Goal: Information Seeking & Learning: Learn about a topic

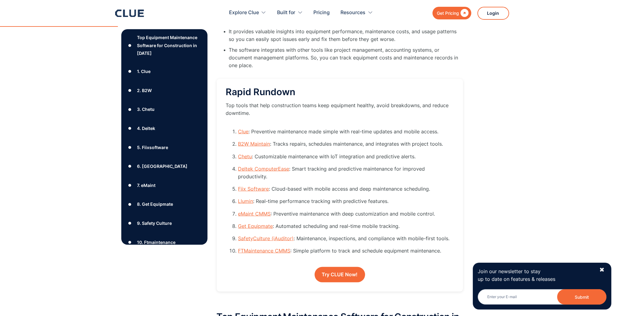
scroll to position [121, 0]
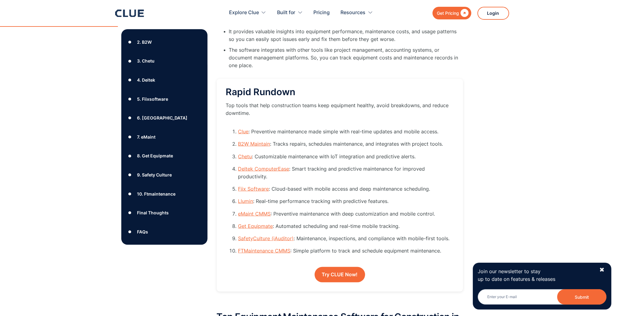
click at [144, 137] on div "7. eMaint" at bounding box center [146, 137] width 18 height 8
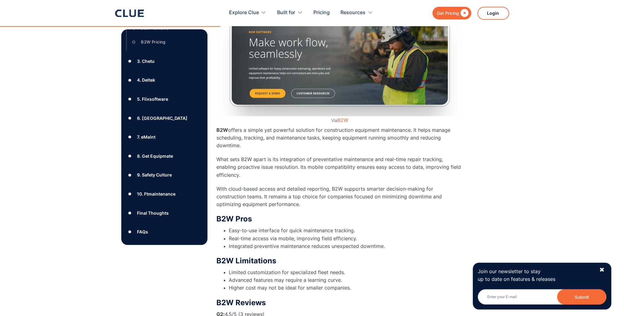
scroll to position [2150, 0]
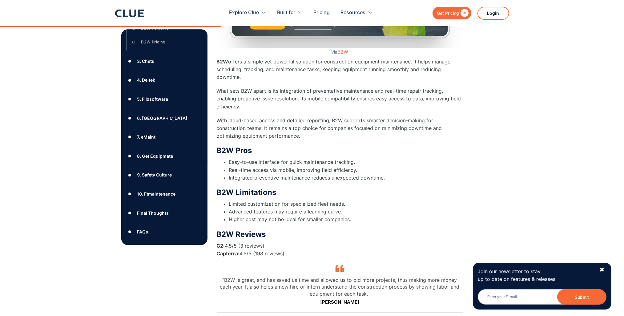
click at [140, 137] on div "7. eMaint" at bounding box center [146, 137] width 18 height 8
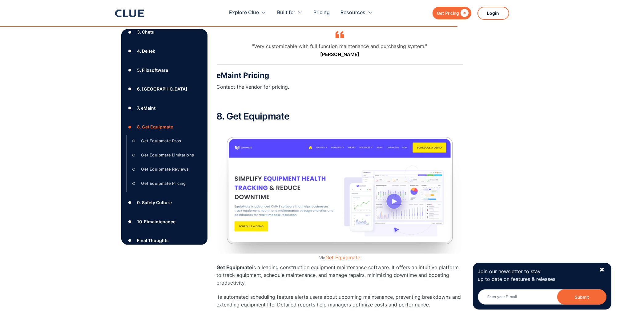
scroll to position [4763, 0]
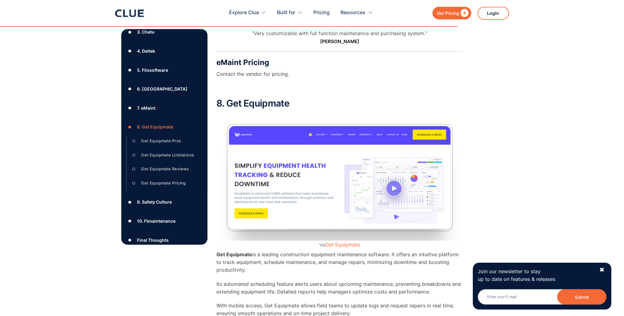
click at [393, 160] on img at bounding box center [340, 178] width 246 height 126
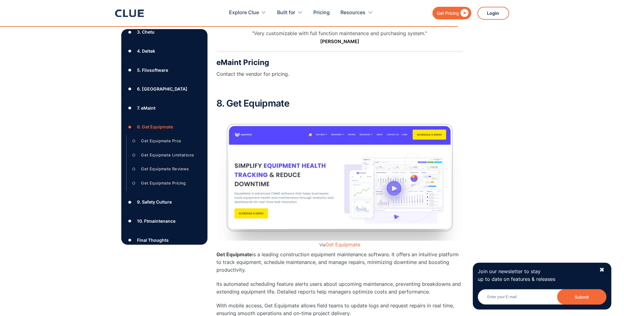
click at [393, 160] on img at bounding box center [340, 178] width 246 height 126
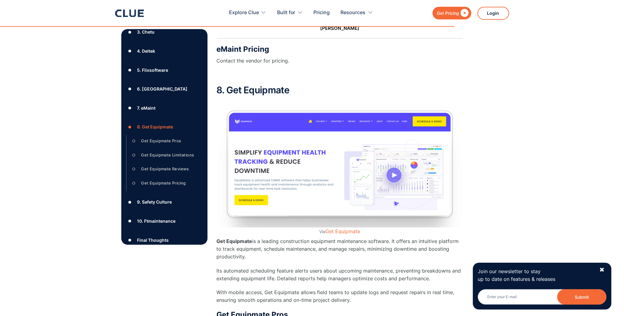
scroll to position [4702, 0]
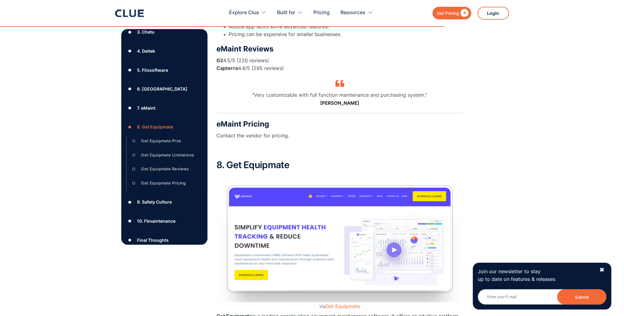
drag, startPoint x: 78, startPoint y: 218, endPoint x: -1, endPoint y: 304, distance: 116.9
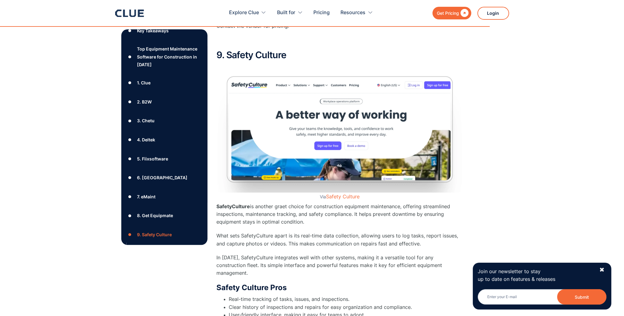
scroll to position [92, 0]
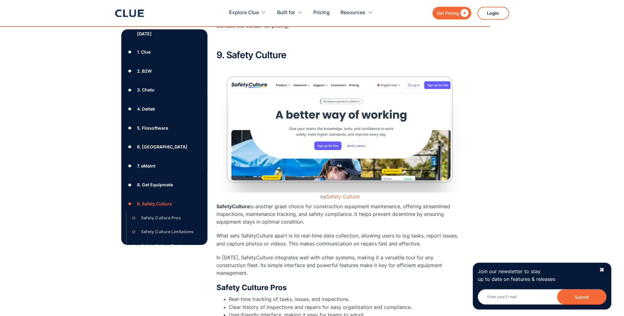
click at [135, 217] on div "○" at bounding box center [133, 217] width 7 height 9
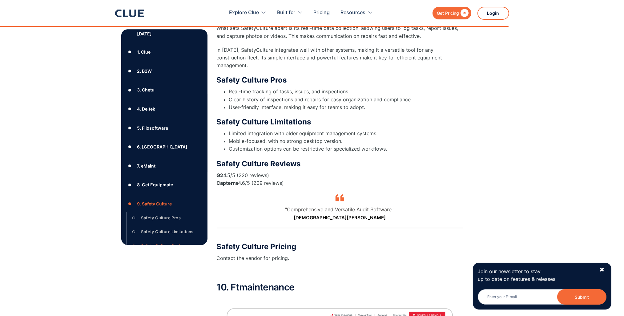
click at [133, 232] on div "○" at bounding box center [133, 231] width 7 height 9
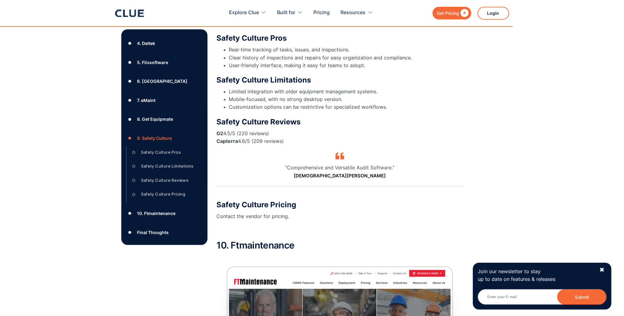
scroll to position [177, 0]
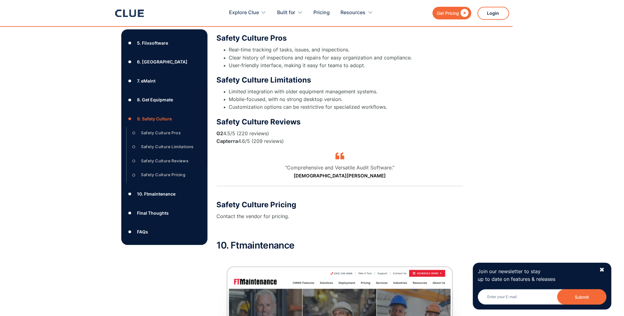
click at [129, 193] on div "●" at bounding box center [129, 193] width 7 height 9
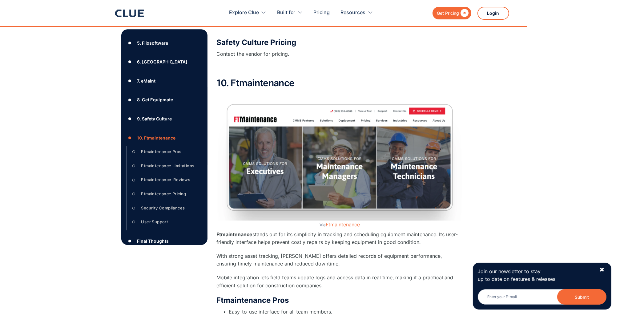
scroll to position [5609, 0]
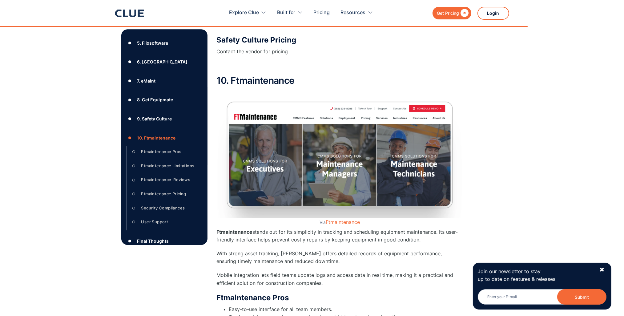
click at [129, 241] on div "●" at bounding box center [129, 241] width 7 height 9
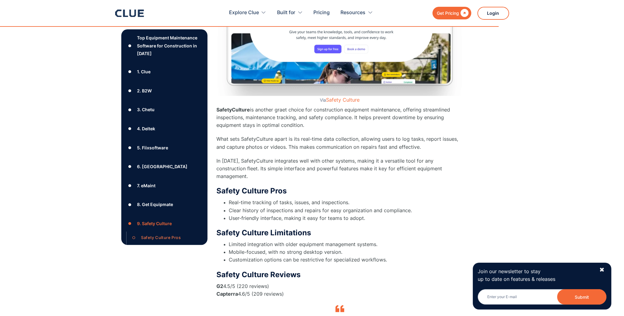
scroll to position [29, 0]
